Goal: Task Accomplishment & Management: Complete application form

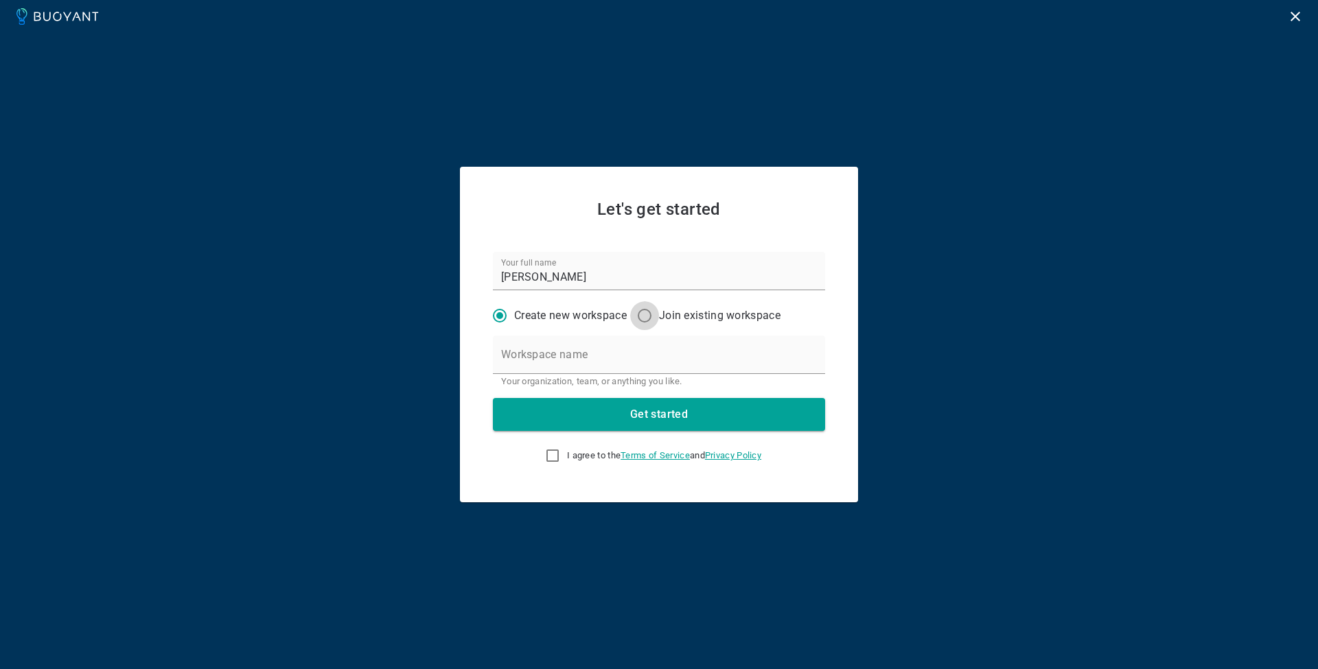
click at [649, 314] on input "Join existing workspace" at bounding box center [644, 315] width 29 height 29
radio input "true"
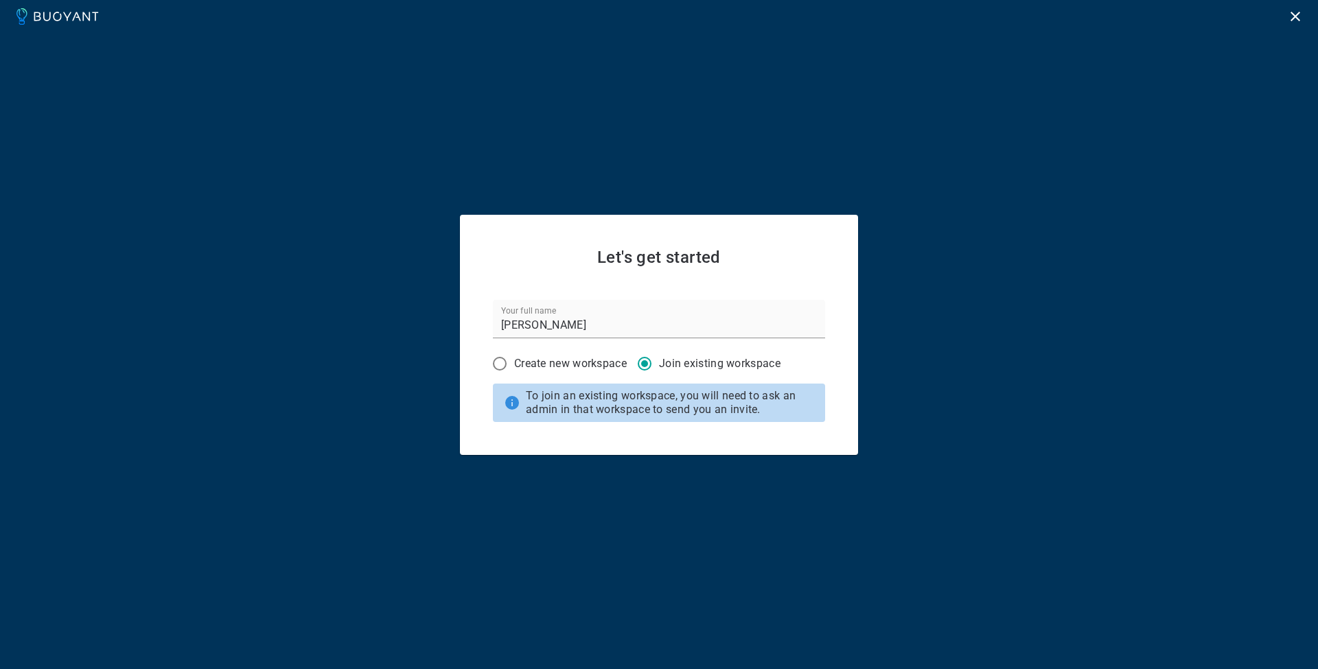
click at [500, 363] on input "Create new workspace" at bounding box center [499, 363] width 29 height 29
radio input "true"
radio input "false"
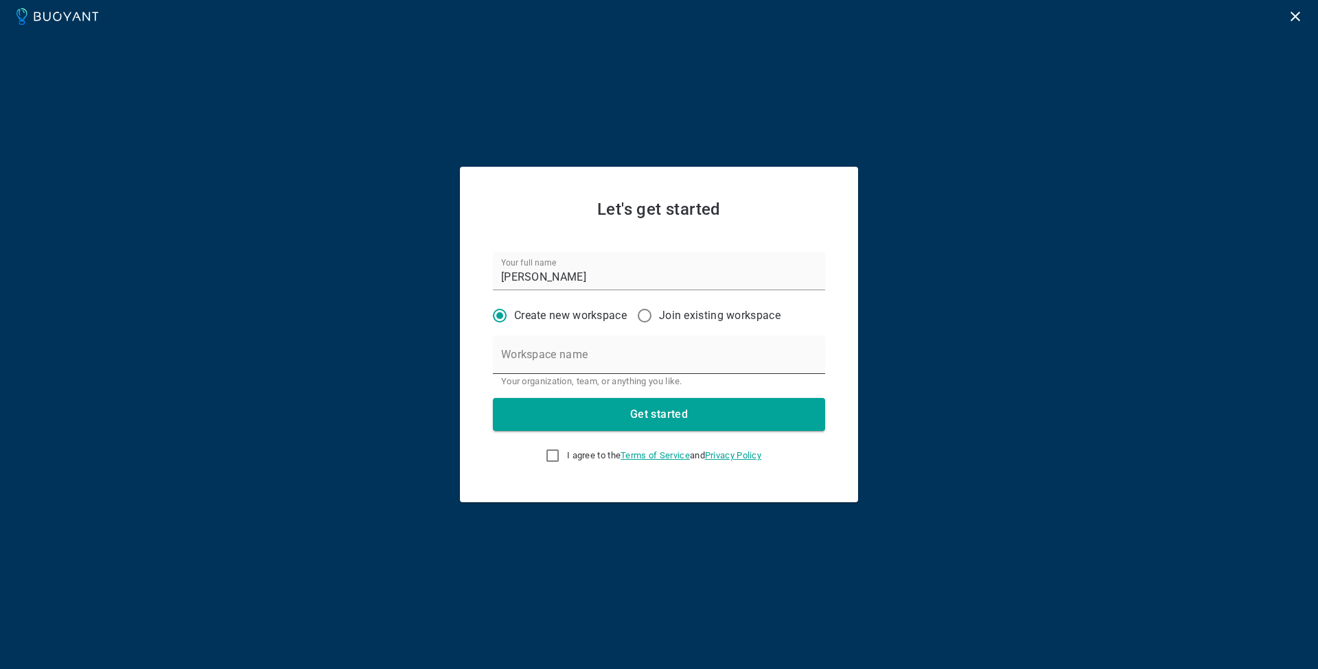
click at [548, 350] on div "Workspace name Your organization, team, or anything you like." at bounding box center [659, 361] width 332 height 51
click at [546, 452] on input "I agree to the Terms of Service and Privacy Policy" at bounding box center [552, 455] width 16 height 16
checkbox input "true"
click at [561, 409] on button "Get started" at bounding box center [659, 414] width 332 height 33
click at [545, 360] on div "Workspace name Name is required" at bounding box center [659, 361] width 332 height 51
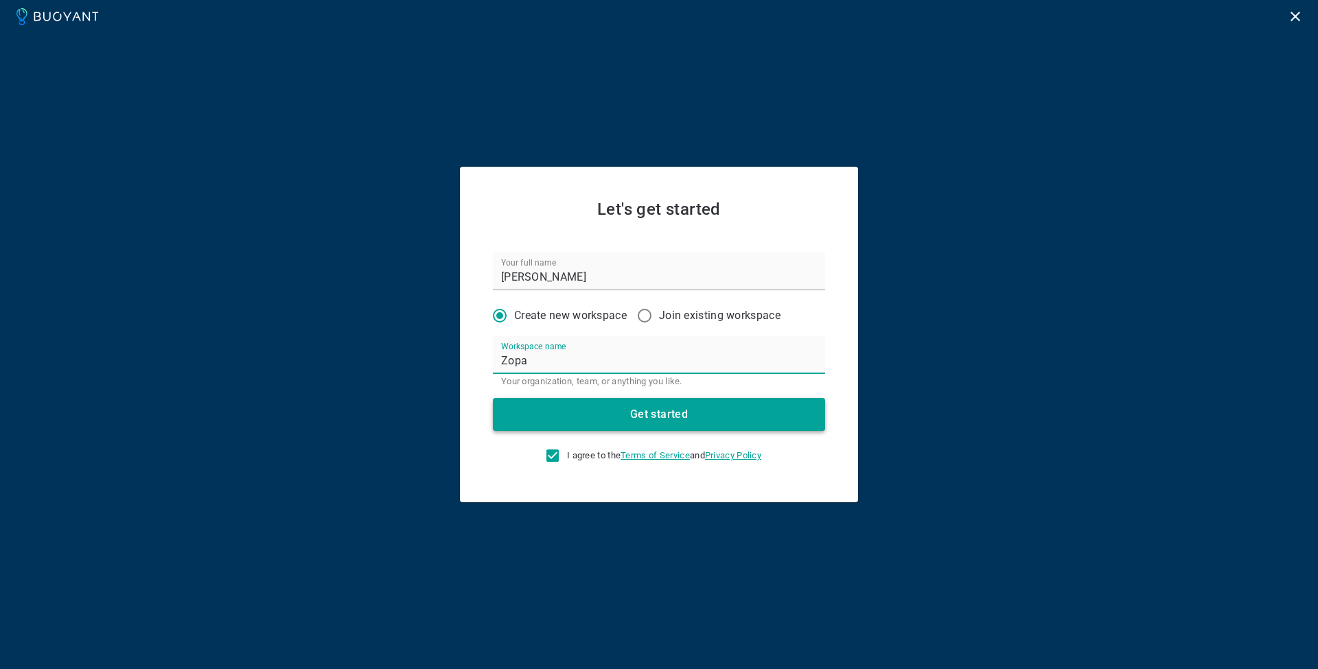
type input "Zopa"
click at [575, 416] on button "Get started" at bounding box center [659, 414] width 332 height 33
click at [649, 316] on input "Join existing workspace" at bounding box center [644, 315] width 29 height 29
radio input "true"
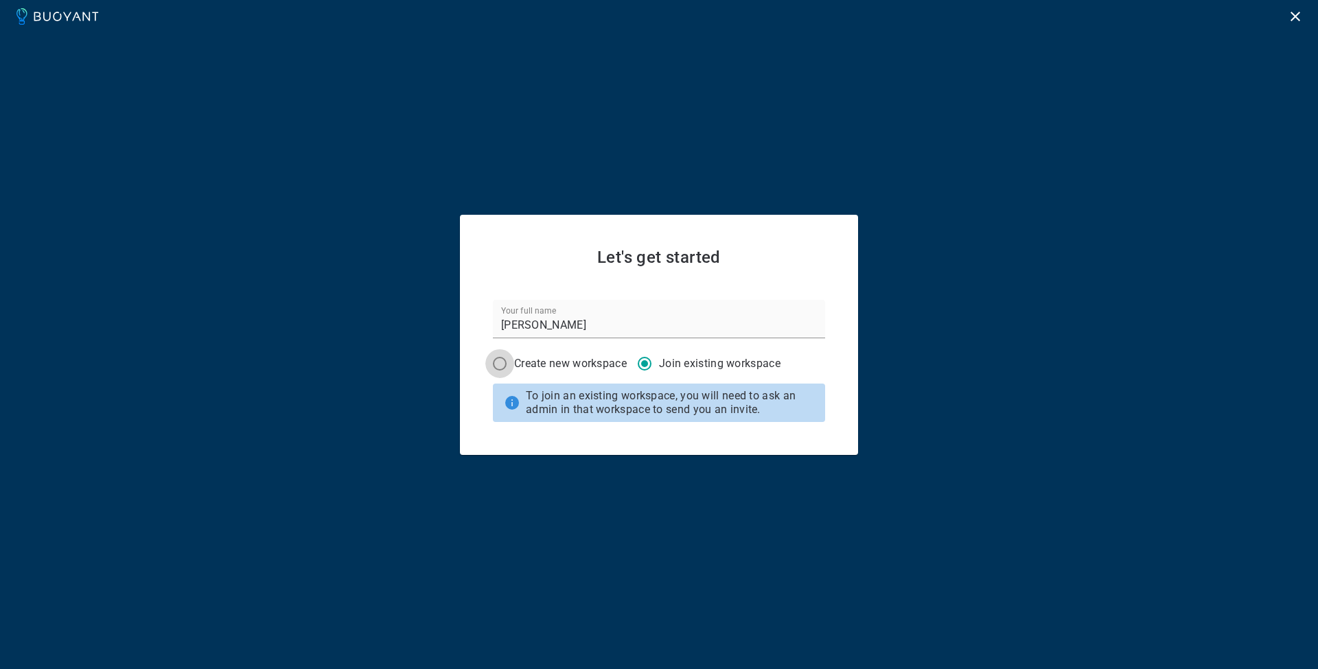
click at [493, 360] on input "Create new workspace" at bounding box center [499, 363] width 29 height 29
radio input "true"
radio input "false"
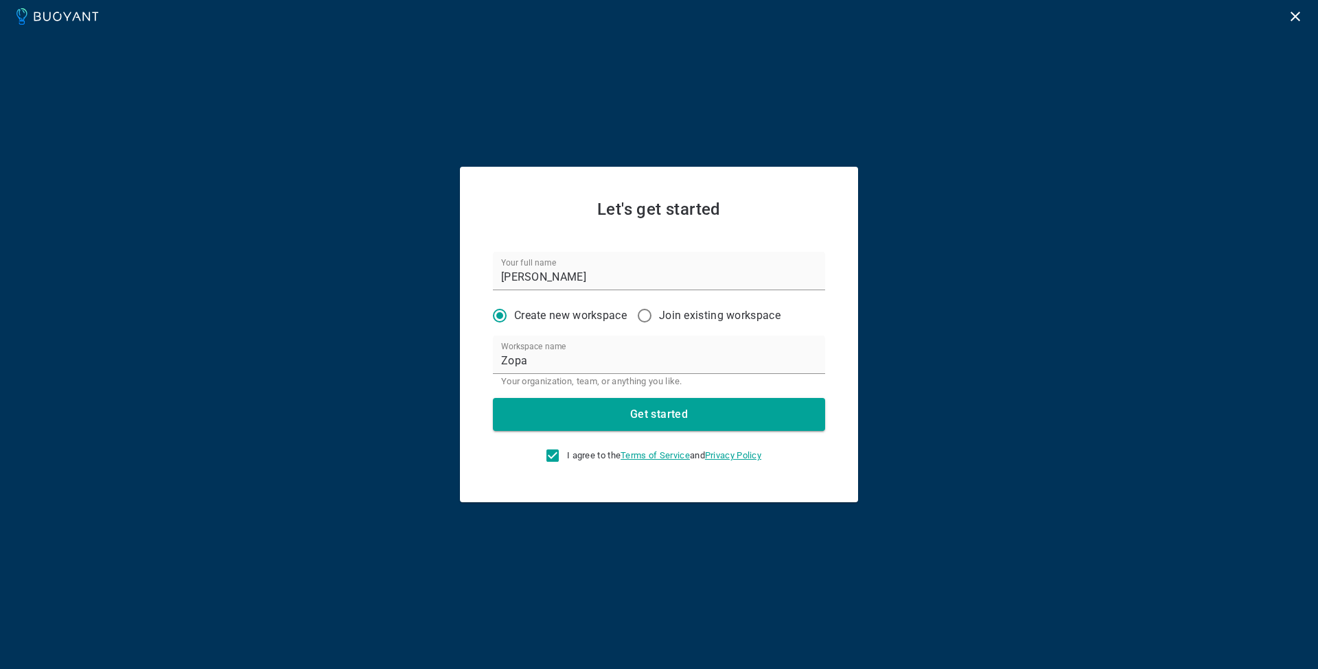
click at [526, 363] on input "Zopa" at bounding box center [659, 355] width 332 height 38
paste input "Zopa Bank Ltd"
type input "Zopa Bank Ltd"
click at [577, 419] on button "Get started" at bounding box center [659, 414] width 332 height 33
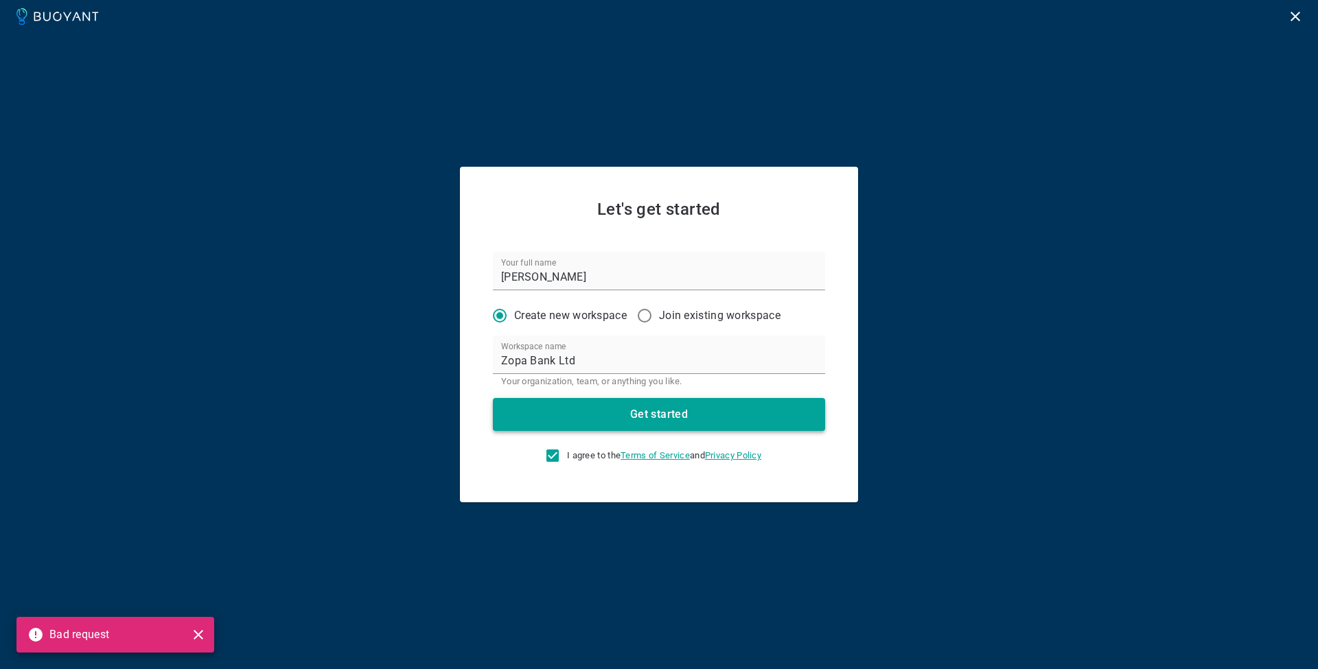
click at [604, 415] on button "Get started" at bounding box center [659, 414] width 332 height 33
click at [892, 314] on div "Bad request Let's get started Your full name Dominic Create new workspace Join …" at bounding box center [659, 334] width 1318 height 669
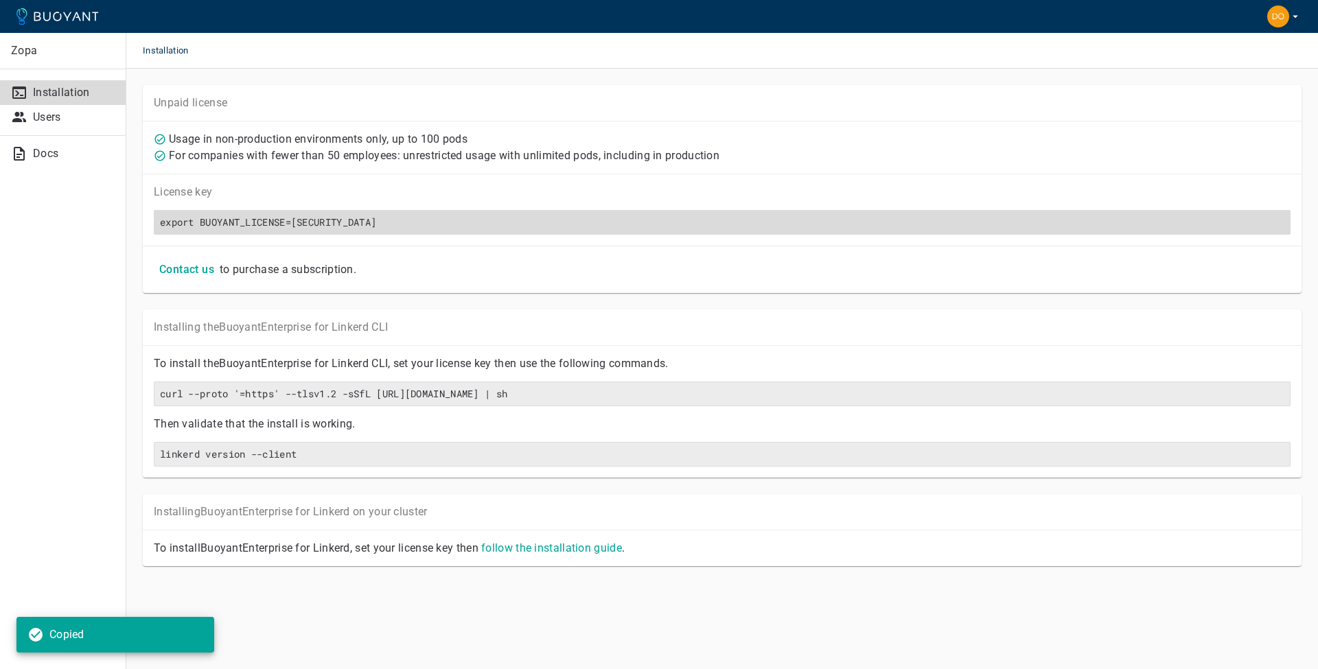
click at [188, 218] on h6 "export BUOYANT_LICENSE=[SECURITY_DATA]" at bounding box center [722, 222] width 1124 height 12
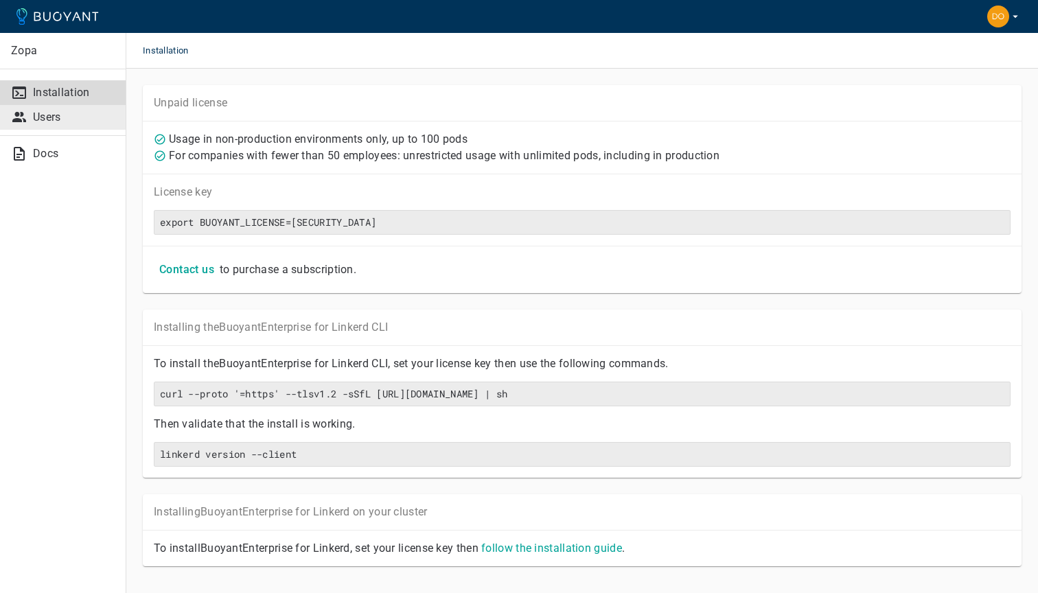
click at [58, 117] on p "Users" at bounding box center [74, 117] width 82 height 14
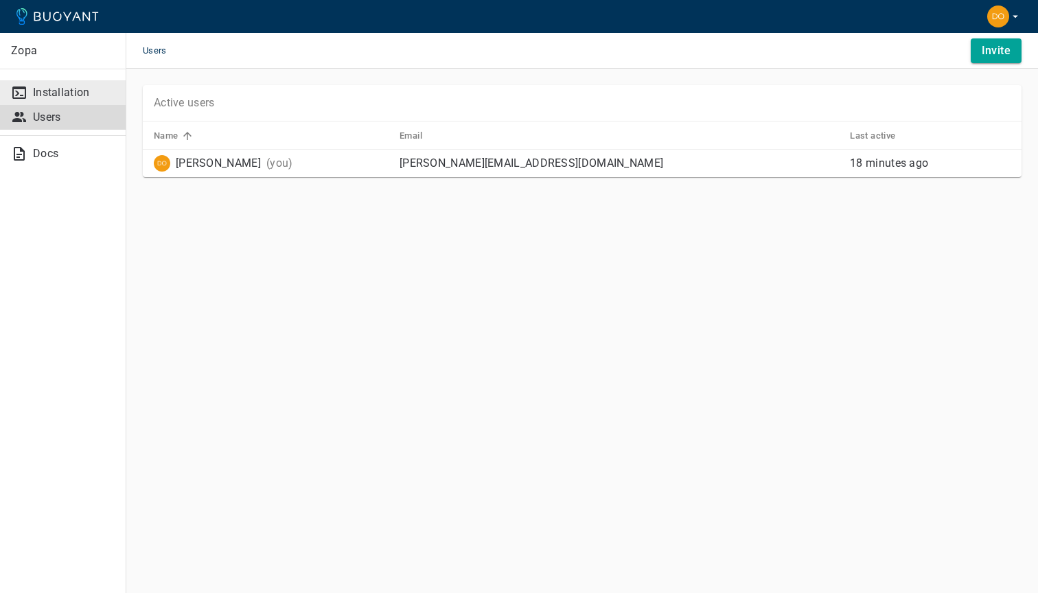
click at [72, 90] on p "Installation" at bounding box center [74, 93] width 82 height 14
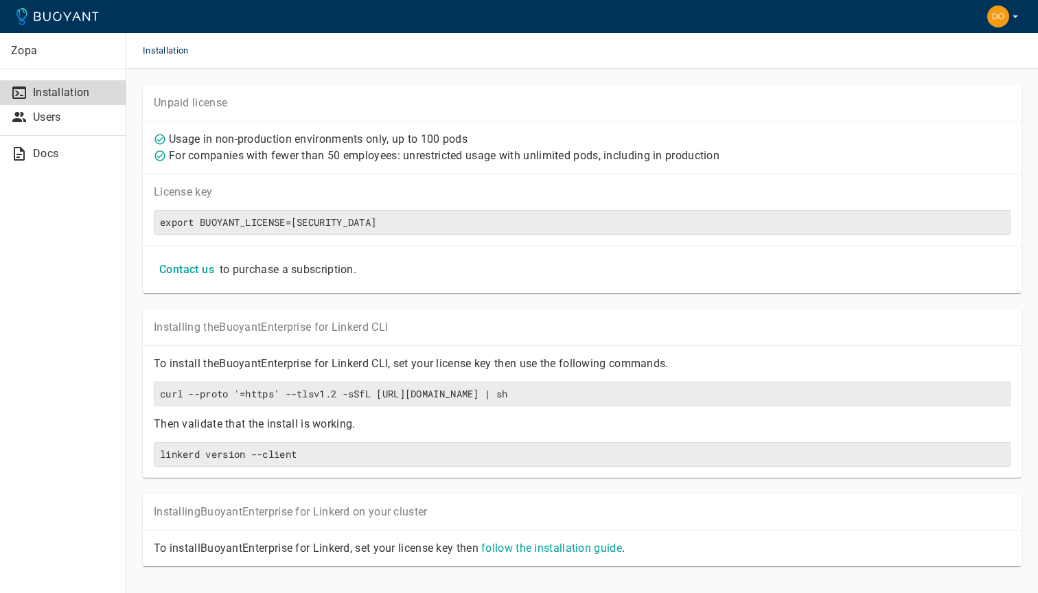
click at [19, 54] on p "Zopa" at bounding box center [63, 51] width 104 height 14
click at [43, 15] on icon at bounding box center [57, 16] width 82 height 16
click at [45, 22] on icon at bounding box center [57, 16] width 82 height 16
click at [21, 15] on icon at bounding box center [57, 16] width 82 height 16
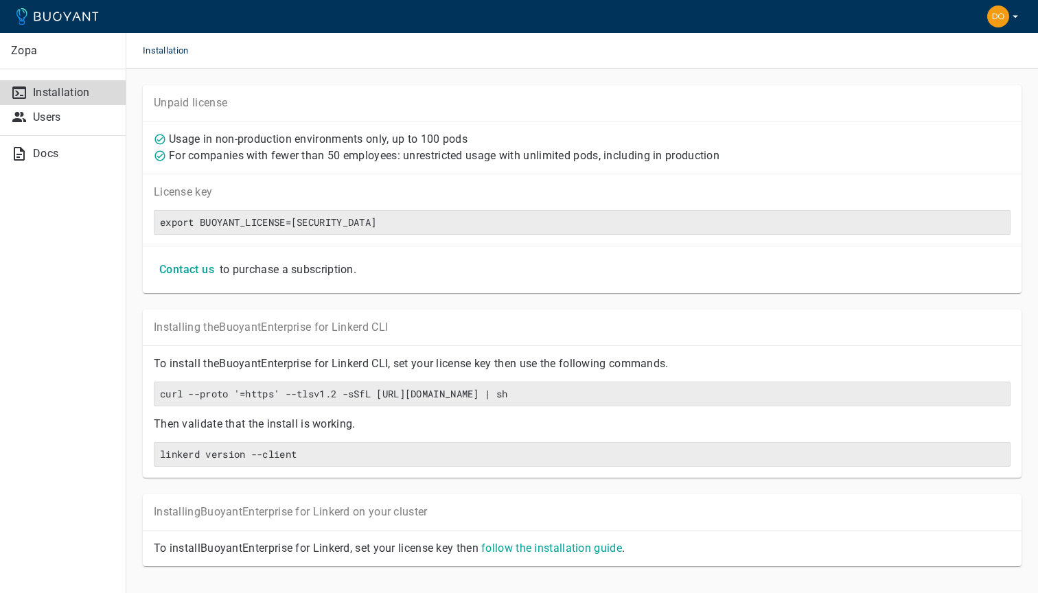
click at [1016, 19] on icon "button" at bounding box center [1015, 16] width 12 height 12
click at [55, 121] on div at bounding box center [519, 296] width 1038 height 593
click at [49, 119] on p "Users" at bounding box center [74, 117] width 82 height 14
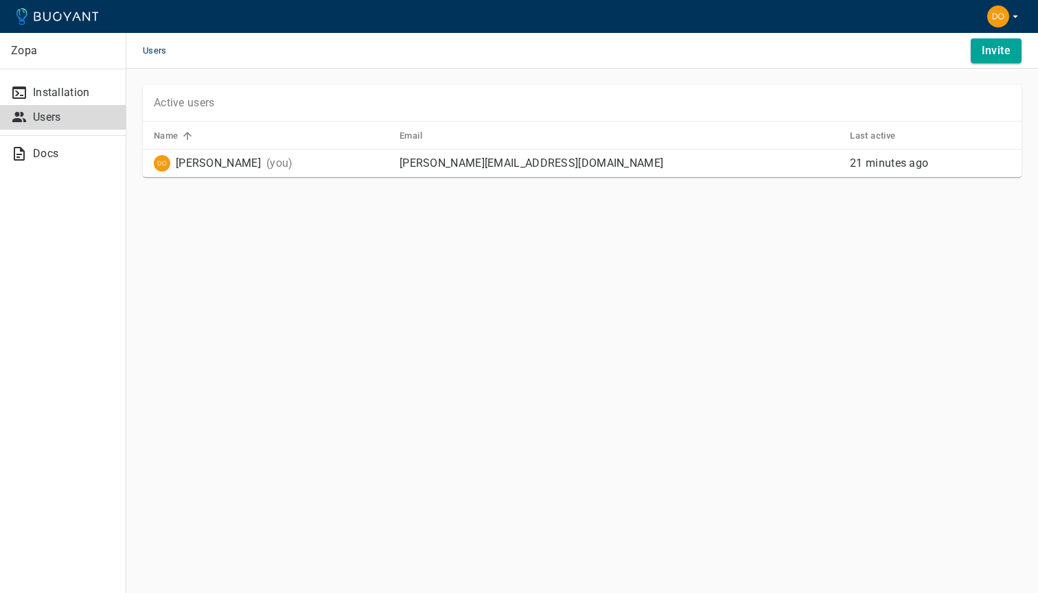
click at [183, 159] on p "Dominic" at bounding box center [218, 163] width 85 height 14
click at [163, 104] on p "Active users" at bounding box center [184, 103] width 61 height 14
click at [150, 52] on span "Users" at bounding box center [163, 51] width 40 height 36
click at [16, 56] on p "Zopa" at bounding box center [63, 51] width 104 height 14
click at [32, 12] on icon at bounding box center [57, 16] width 82 height 16
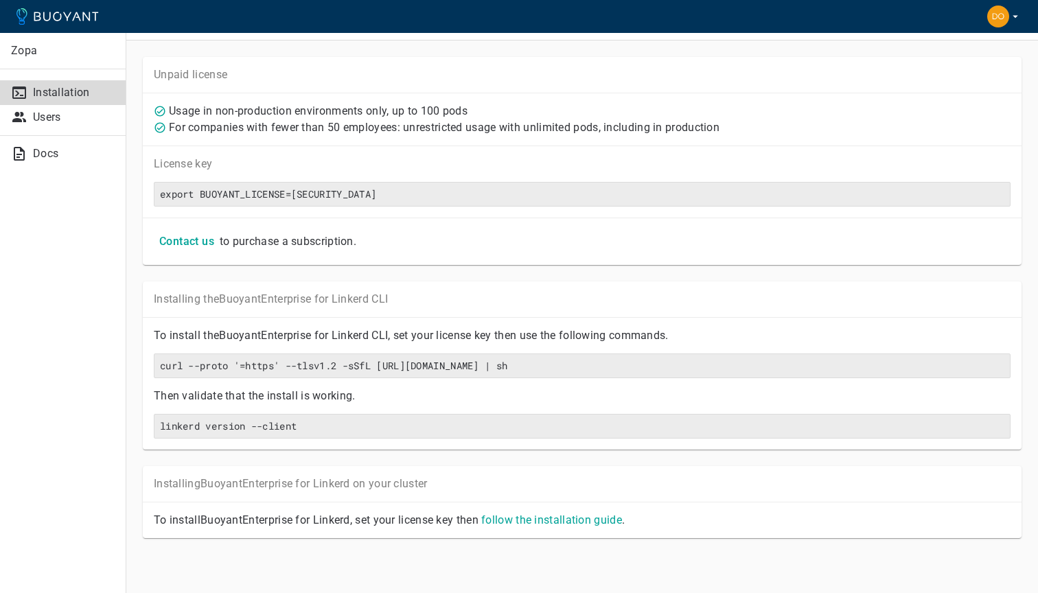
scroll to position [28, 0]
